Goal: Task Accomplishment & Management: Use online tool/utility

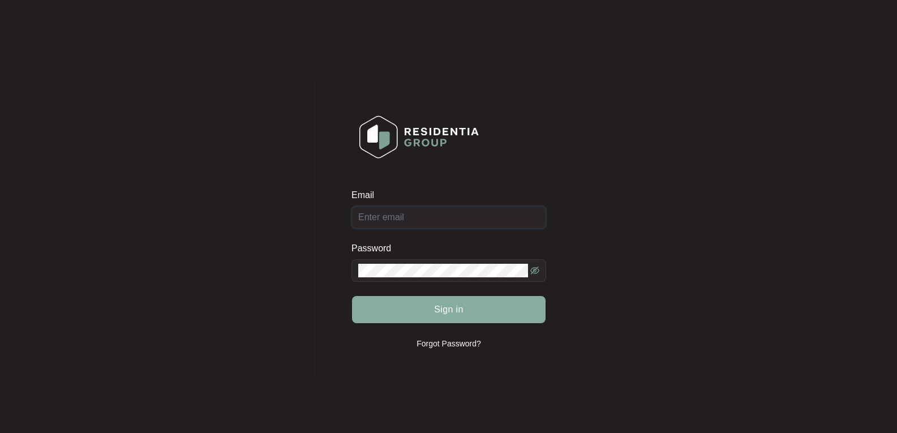
type input "[EMAIL_ADDRESS][DOMAIN_NAME]"
click at [472, 316] on button "Sign in" at bounding box center [449, 309] width 194 height 27
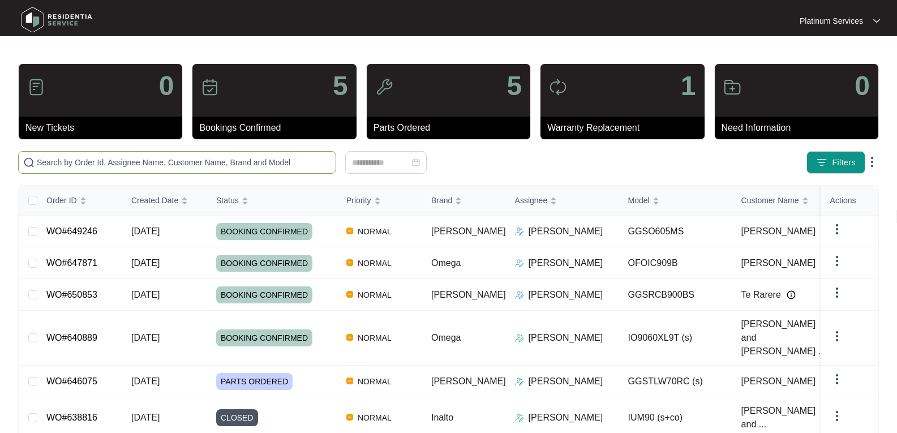
click at [202, 166] on input "text" at bounding box center [184, 162] width 294 height 12
paste input "647871"
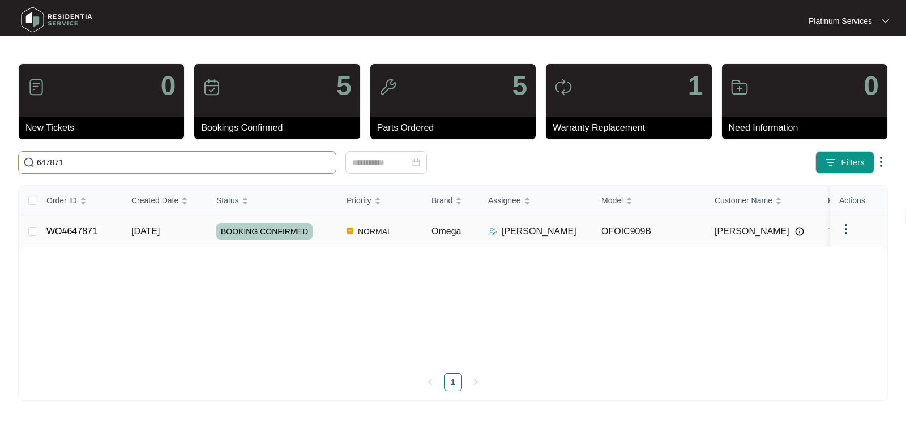
type input "647871"
click at [63, 227] on link "WO#647871" at bounding box center [71, 231] width 51 height 10
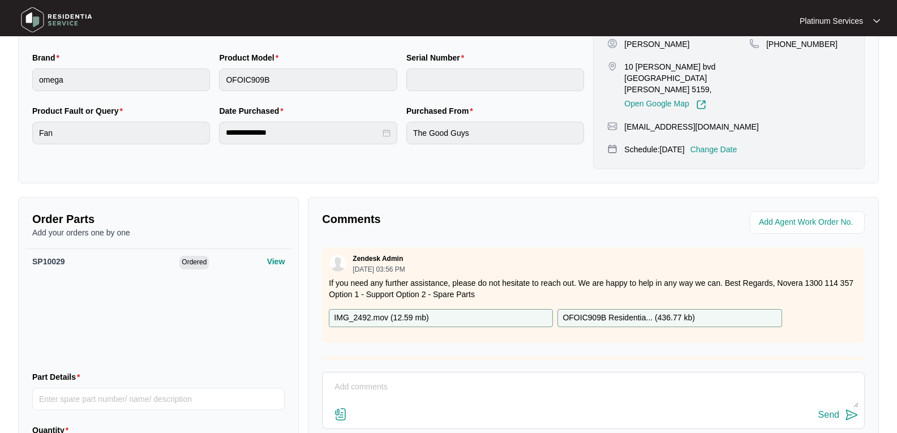
scroll to position [320, 0]
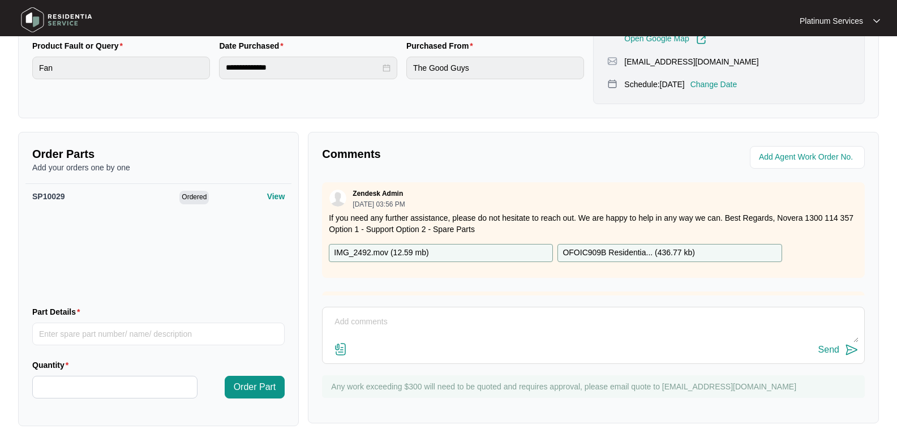
click at [374, 314] on textarea at bounding box center [593, 327] width 530 height 29
paste textarea "Cooling fan left hand side from back SP 10006 1)One cooling fan. 2)Feet's SP202…"
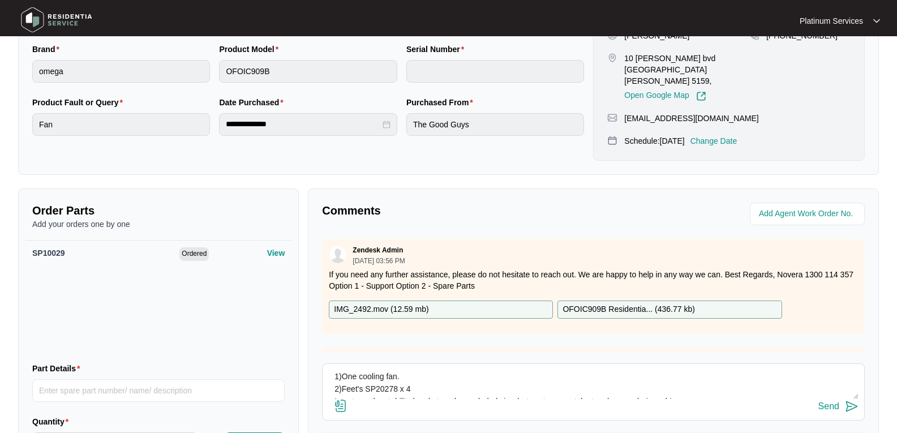
scroll to position [16, 0]
click at [565, 373] on textarea "Hi Team, Please see technician's report - Cooling fan left hand side from back …" at bounding box center [593, 384] width 530 height 29
click at [603, 370] on textarea "Hi Team, Please see technician's report - Cooling fan left hand side from back …" at bounding box center [593, 384] width 530 height 29
drag, startPoint x: 631, startPoint y: 365, endPoint x: 580, endPoint y: 378, distance: 52.4
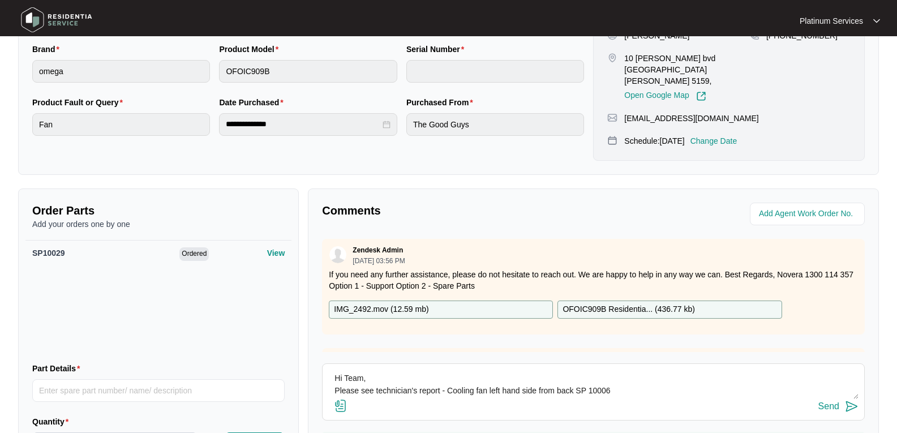
click at [580, 378] on textarea "Hi Team, Please see technician's report - Cooling fan left hand side from back …" at bounding box center [593, 384] width 530 height 29
click at [579, 370] on textarea "Hi Team, Please see technician's report - Cooling fan left hand side from back …" at bounding box center [593, 384] width 530 height 29
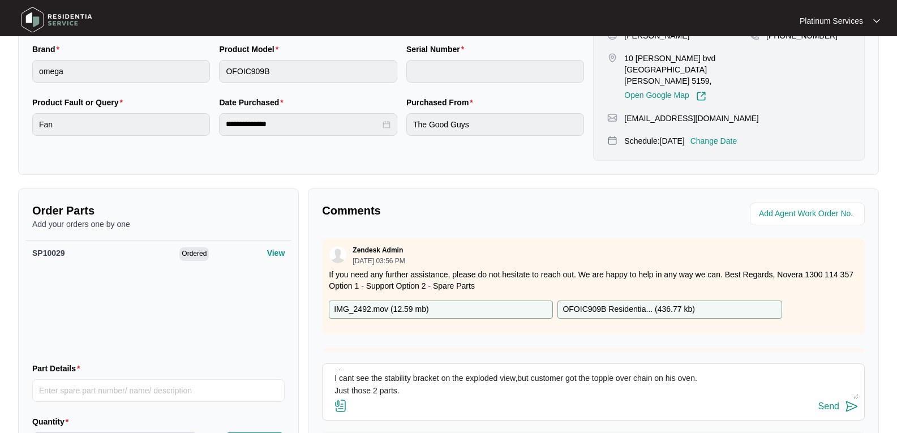
scroll to position [0, 0]
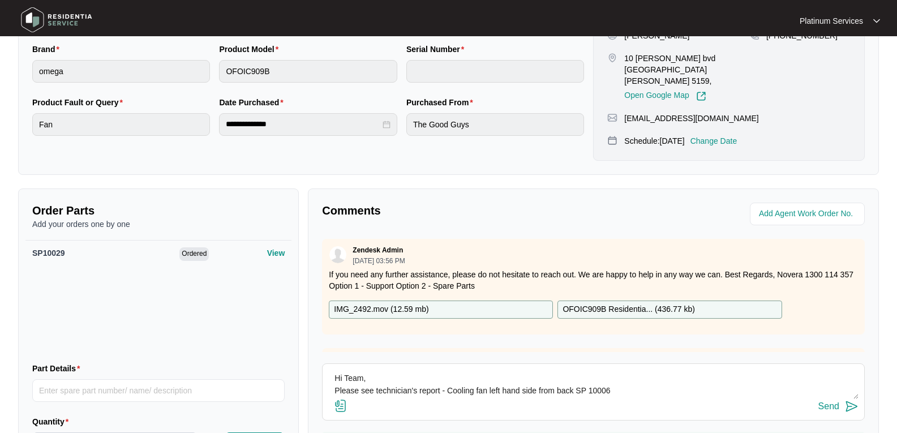
drag, startPoint x: 577, startPoint y: 368, endPoint x: 610, endPoint y: 374, distance: 32.9
click at [610, 374] on textarea "Hi Team, Please see technician's report - Cooling fan left hand side from back …" at bounding box center [593, 384] width 530 height 29
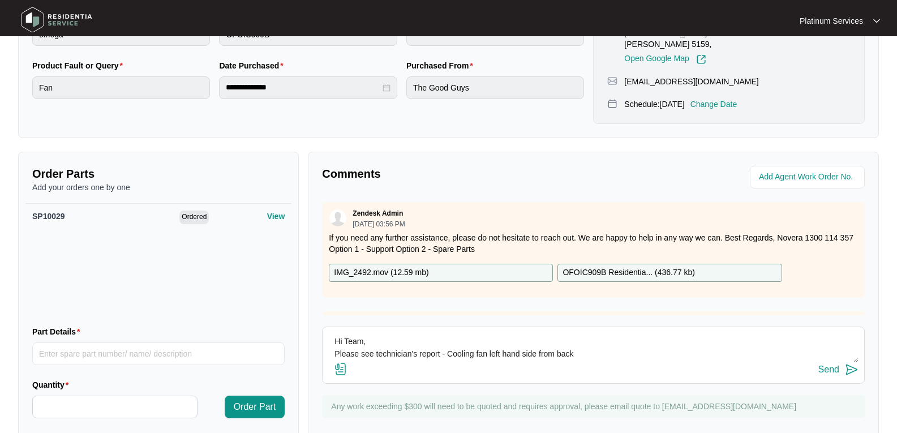
scroll to position [320, 0]
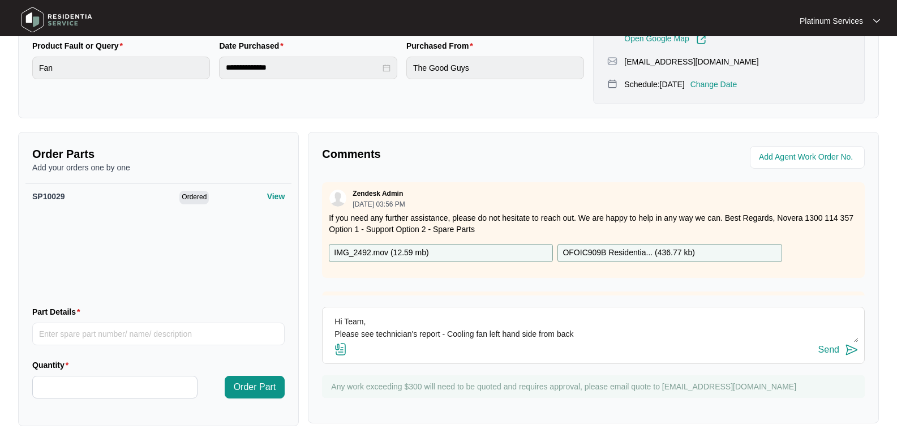
click at [534, 315] on textarea "Hi Team, Please see technician's report - Cooling fan left hand side from back …" at bounding box center [593, 327] width 530 height 29
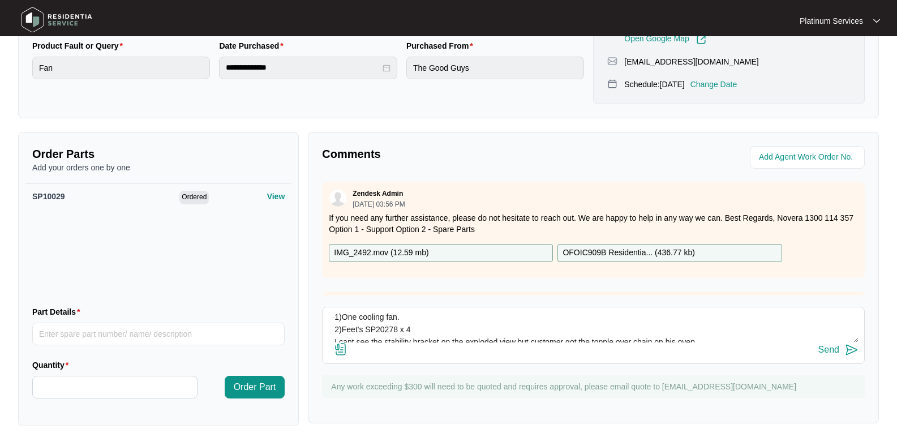
click at [410, 313] on textarea "Hi Team, Please see technician's report - Cooling fan left hand side from back …" at bounding box center [593, 327] width 530 height 29
paste textarea "SP 10006"
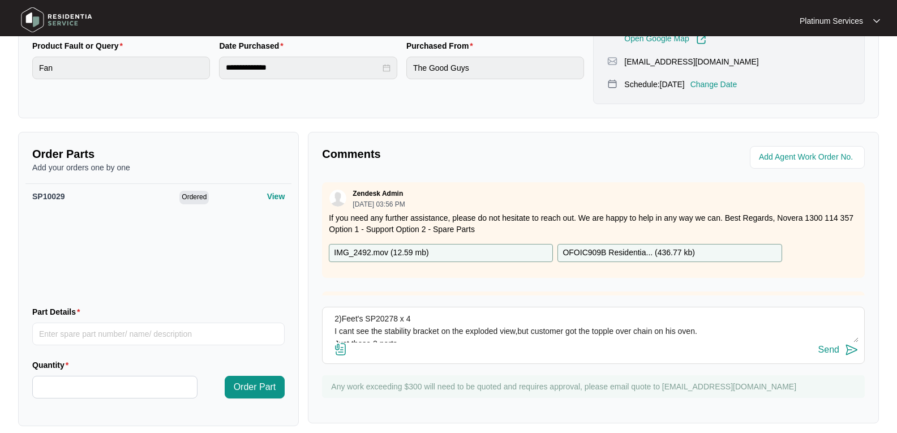
scroll to position [50, 0]
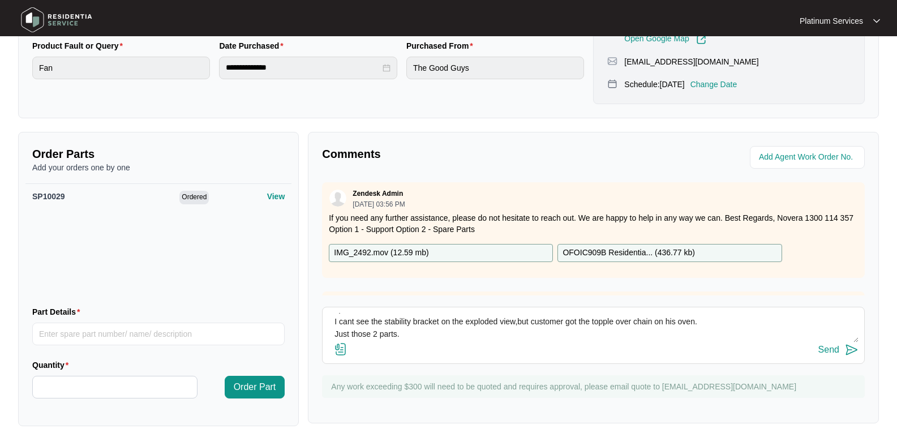
drag, startPoint x: 407, startPoint y: 326, endPoint x: 333, endPoint y: 323, distance: 74.2
click at [333, 323] on textarea "Hi Team, Please see technician's report - Cooling fan left hand side from back …" at bounding box center [593, 327] width 530 height 29
click at [390, 323] on textarea "Hi Team, Please see technician's report - Cooling fan left hand side from back …" at bounding box center [593, 327] width 530 height 29
click at [404, 331] on textarea "Hi Team, Please see technician's report - Cooling fan left hand side from back …" at bounding box center [593, 327] width 530 height 29
drag, startPoint x: 418, startPoint y: 329, endPoint x: 360, endPoint y: 313, distance: 60.4
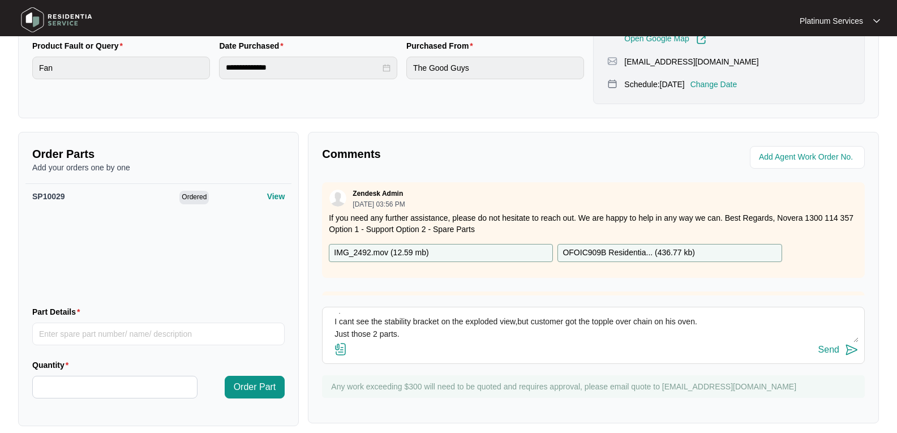
click at [359, 313] on textarea "Hi Team, Please see technician's report - Cooling fan left hand side from back …" at bounding box center [593, 327] width 530 height 29
click at [361, 313] on textarea "Hi Team, Please see technician's report - Cooling fan left hand side from back …" at bounding box center [593, 327] width 530 height 29
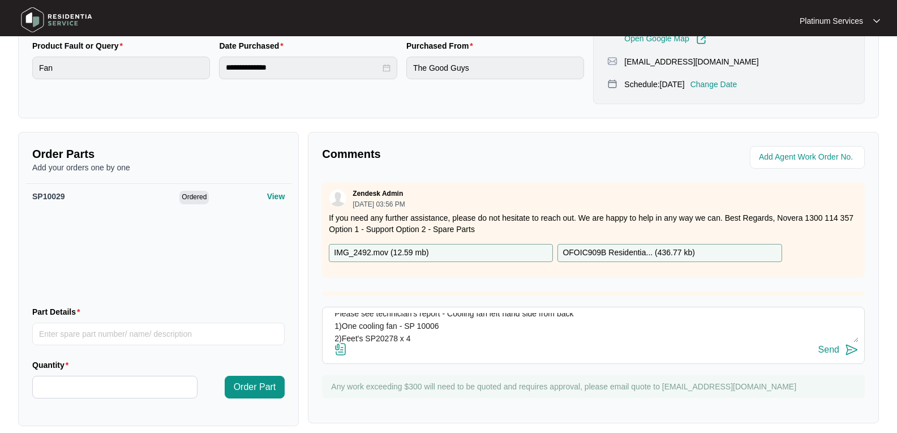
drag, startPoint x: 415, startPoint y: 325, endPoint x: 324, endPoint y: 316, distance: 91.6
click at [324, 316] on div "Hi Team, Please see technician's report - Cooling fan left hand side from back …" at bounding box center [593, 335] width 543 height 57
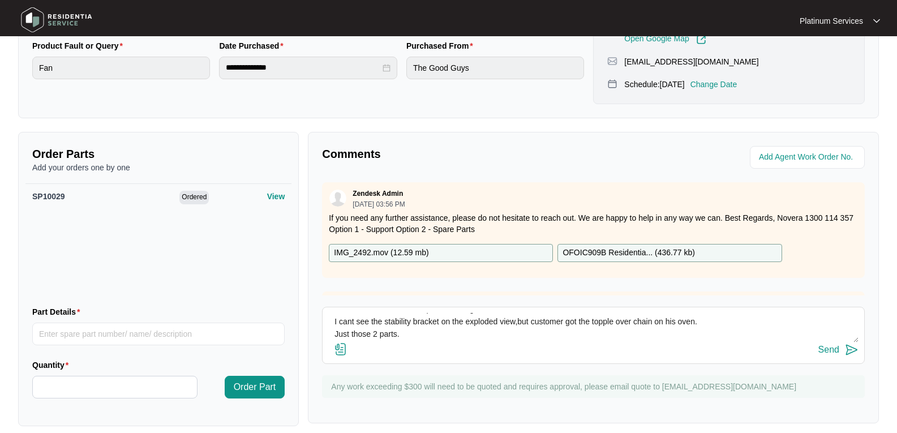
drag, startPoint x: 349, startPoint y: 323, endPoint x: 322, endPoint y: 323, distance: 27.2
click at [322, 323] on div "Hi Team, Please see technician's report - Cooling fan left hand side from back …" at bounding box center [593, 335] width 543 height 57
click at [411, 323] on textarea "Hi Team, Please see technician's report - Cooling fan left hand side from back …" at bounding box center [593, 327] width 530 height 29
click at [440, 326] on textarea "Hi Team, Please see technician's report - Cooling fan left hand side from back …" at bounding box center [593, 327] width 530 height 29
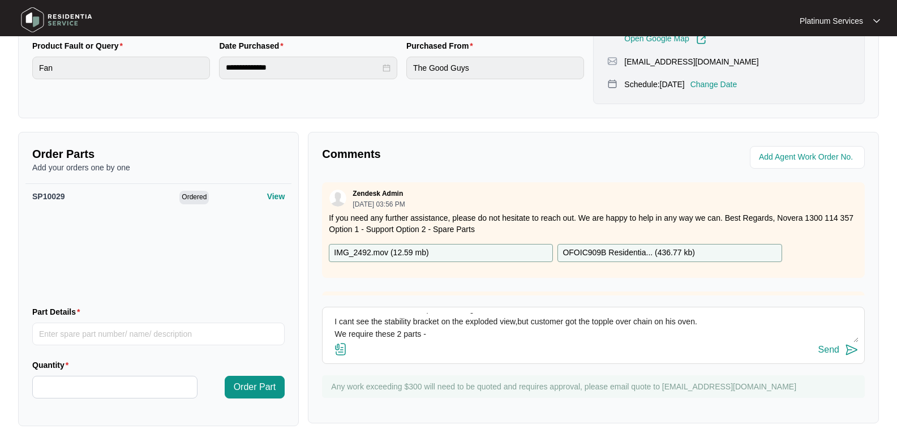
paste textarea "1)One cooling fan - SP 10006 2)Feet's SP20278 x 4"
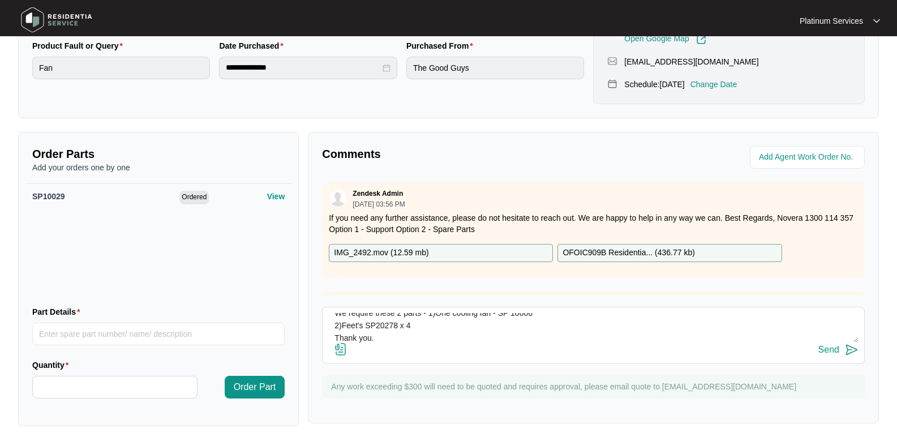
type textarea "Hi Team, Please see technician's report - Cooling fan left hand side from back …"
click at [850, 343] on img at bounding box center [852, 350] width 14 height 14
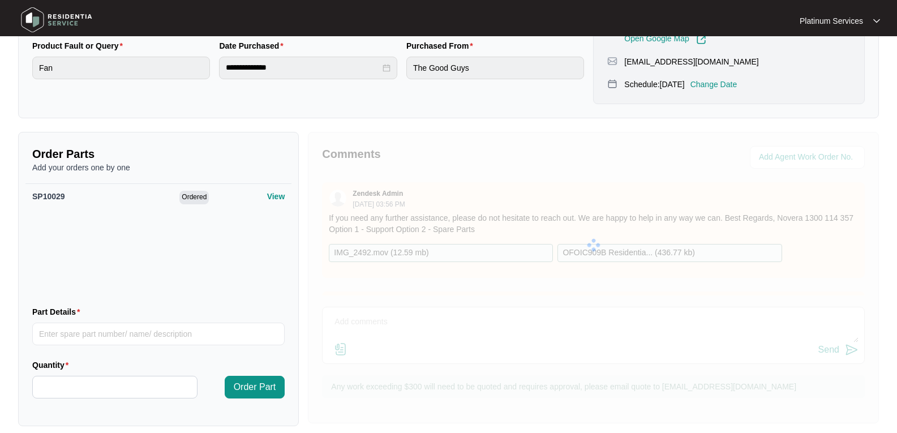
scroll to position [0, 0]
